Goal: Information Seeking & Learning: Find specific fact

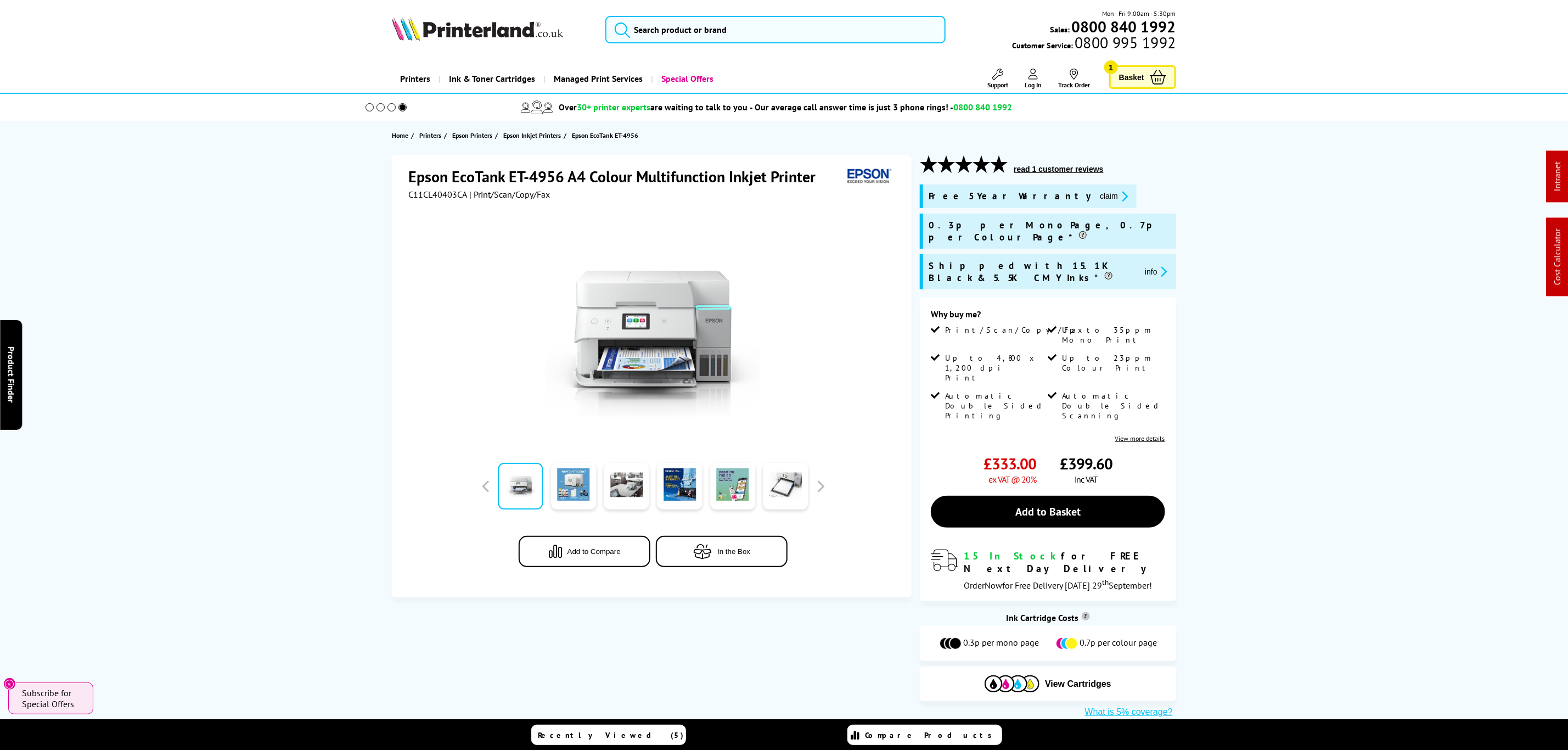
click at [432, 192] on span "C11CL40403CA" at bounding box center [438, 194] width 58 height 11
copy span "C11CL40403CA"
